Goal: Task Accomplishment & Management: Check status

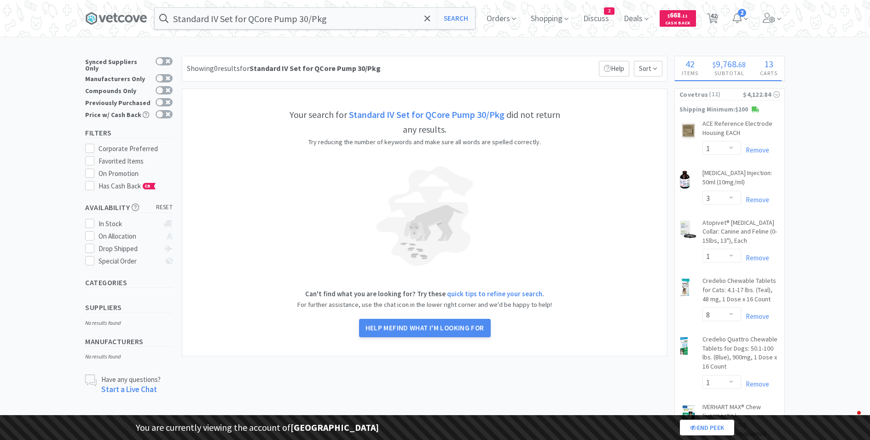
select select "1"
select select "3"
select select "1"
select select "8"
select select "1"
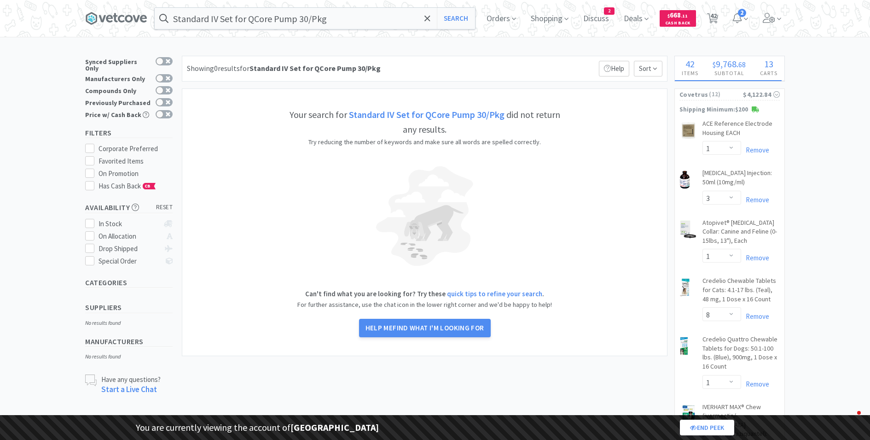
select select "1"
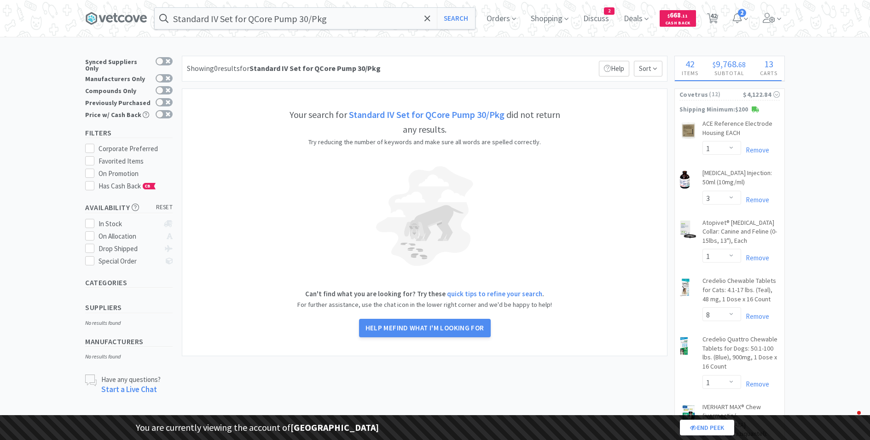
select select "2"
select select "1"
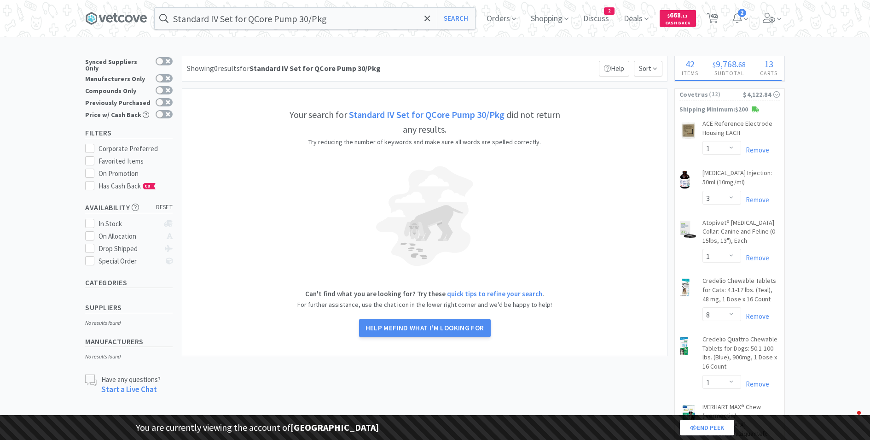
select select "2"
select select "1"
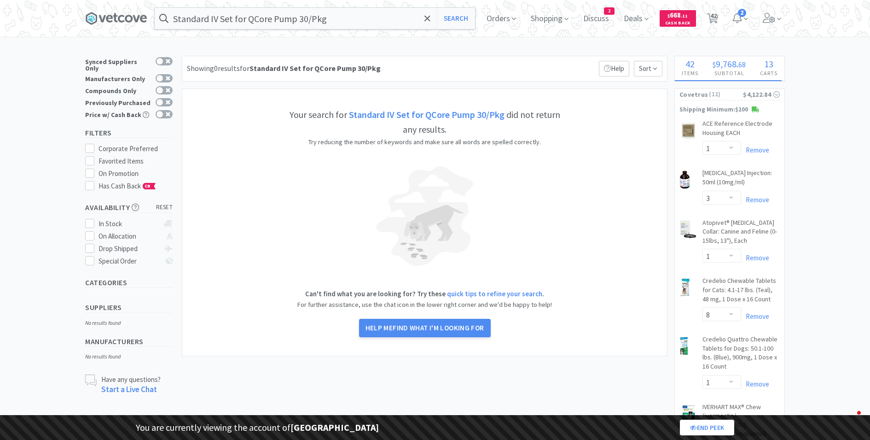
select select "1"
select select "5"
select select "2"
select select "1"
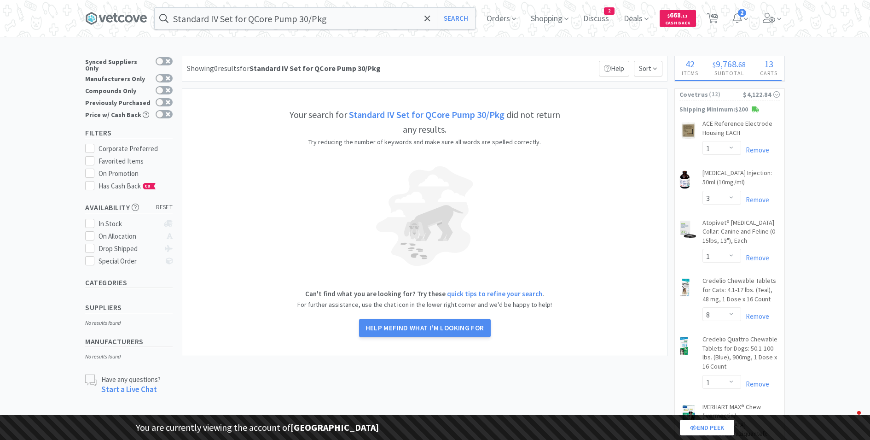
select select "1"
select select "6"
select select "1"
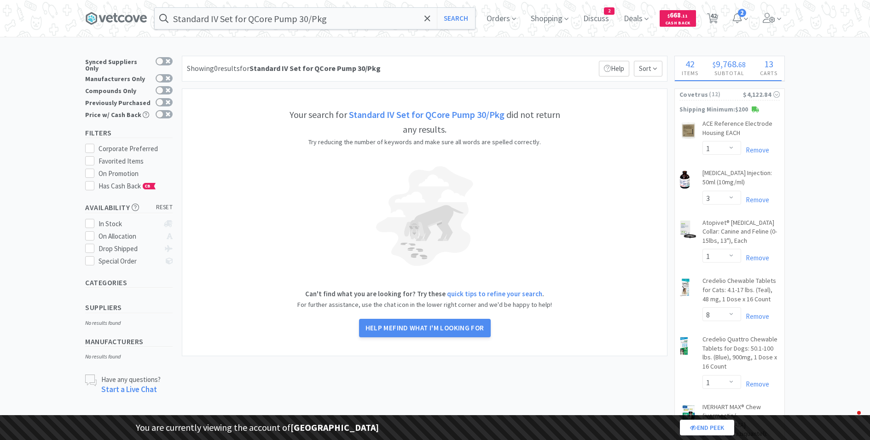
select select "1"
select select "3"
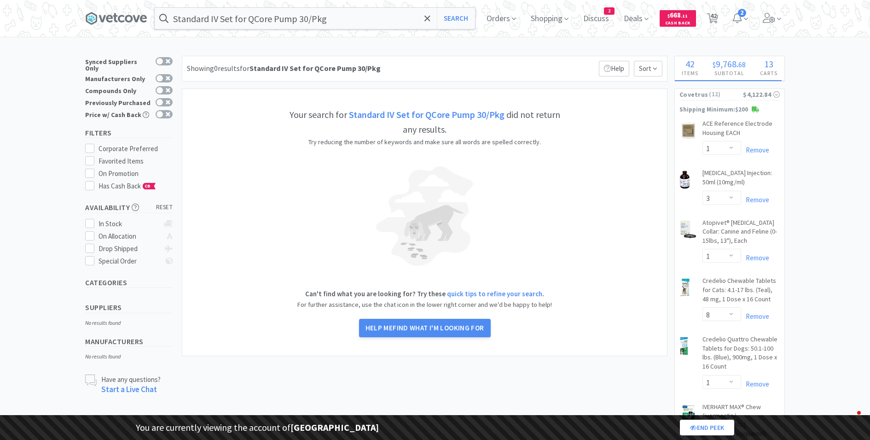
select select "2"
select select "3"
select select "1"
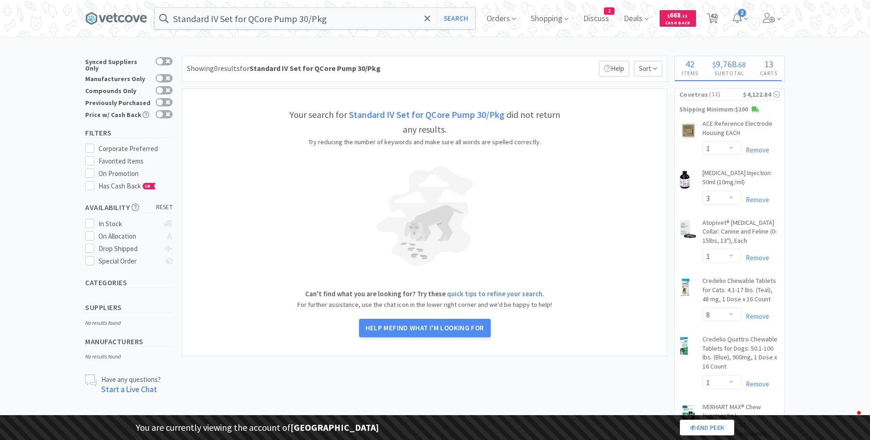
select select "1"
click at [502, 24] on span "Orders" at bounding box center [501, 18] width 37 height 37
